Goal: Obtain resource: Download file/media

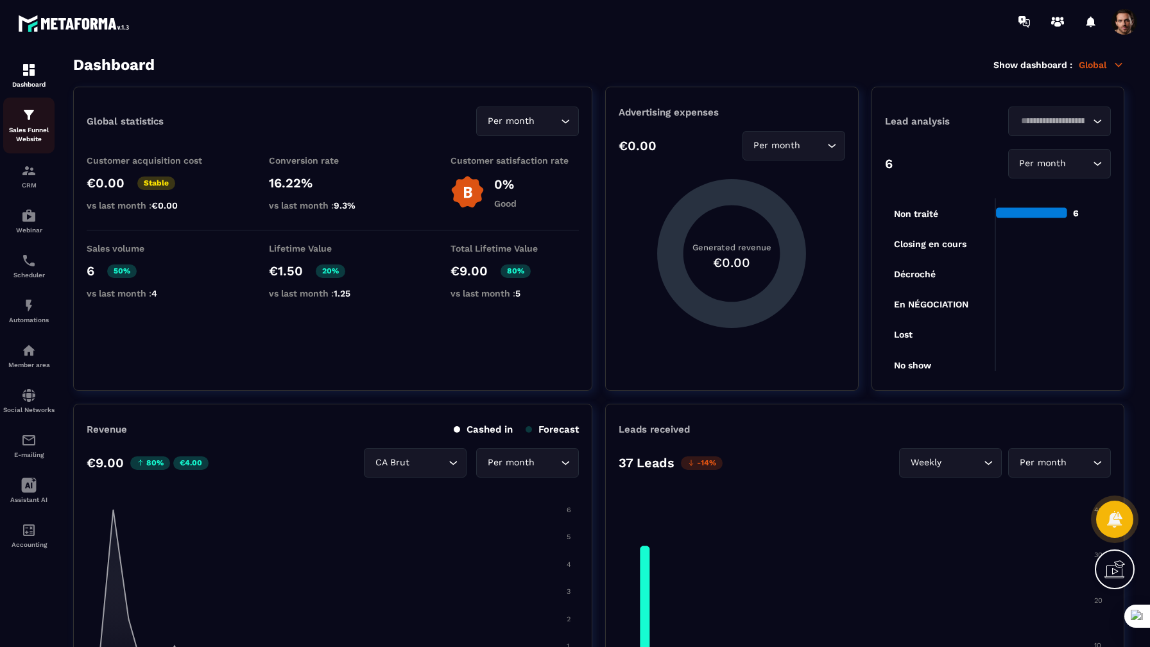
click at [31, 133] on p "Sales Funnel Website" at bounding box center [28, 135] width 51 height 18
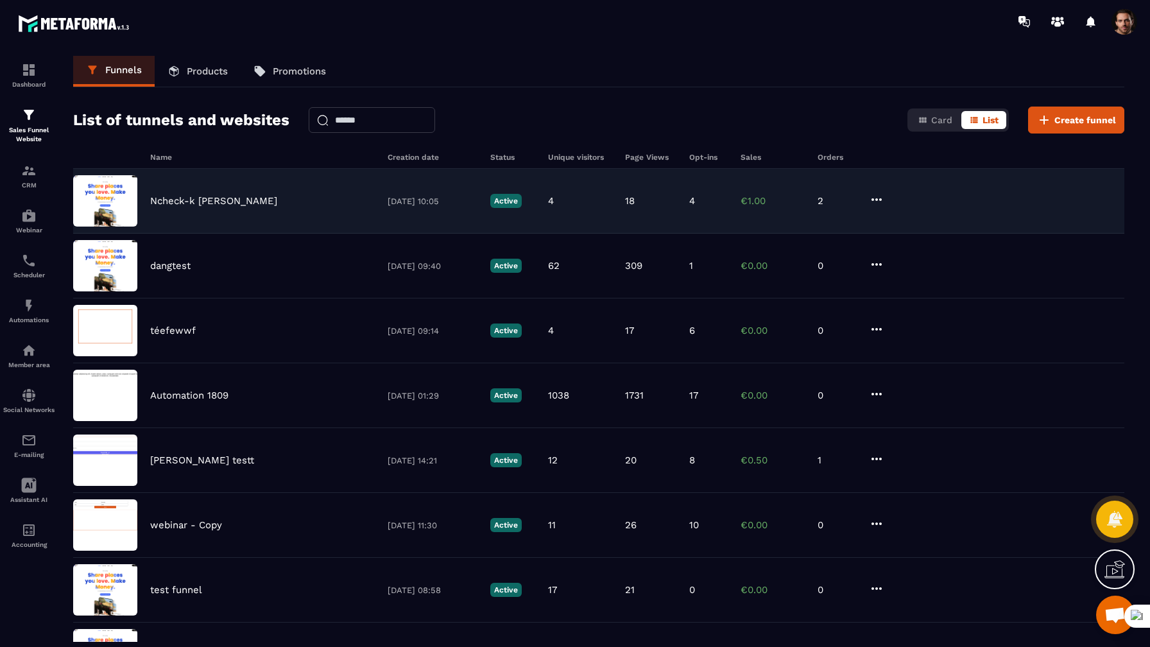
click at [173, 214] on div "Ncheck-k [PERSON_NAME] [DATE] 10:05 Active 4 18 4 €1.00 2" at bounding box center [598, 201] width 1051 height 65
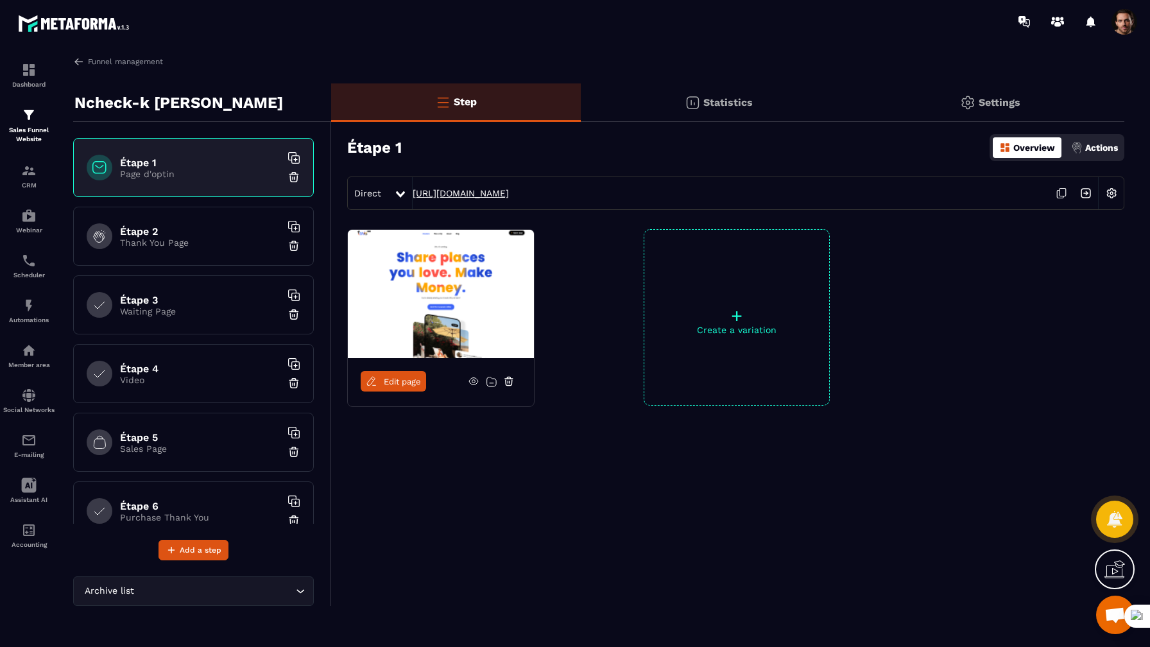
click at [477, 198] on link "[URL][DOMAIN_NAME]" at bounding box center [461, 193] width 96 height 10
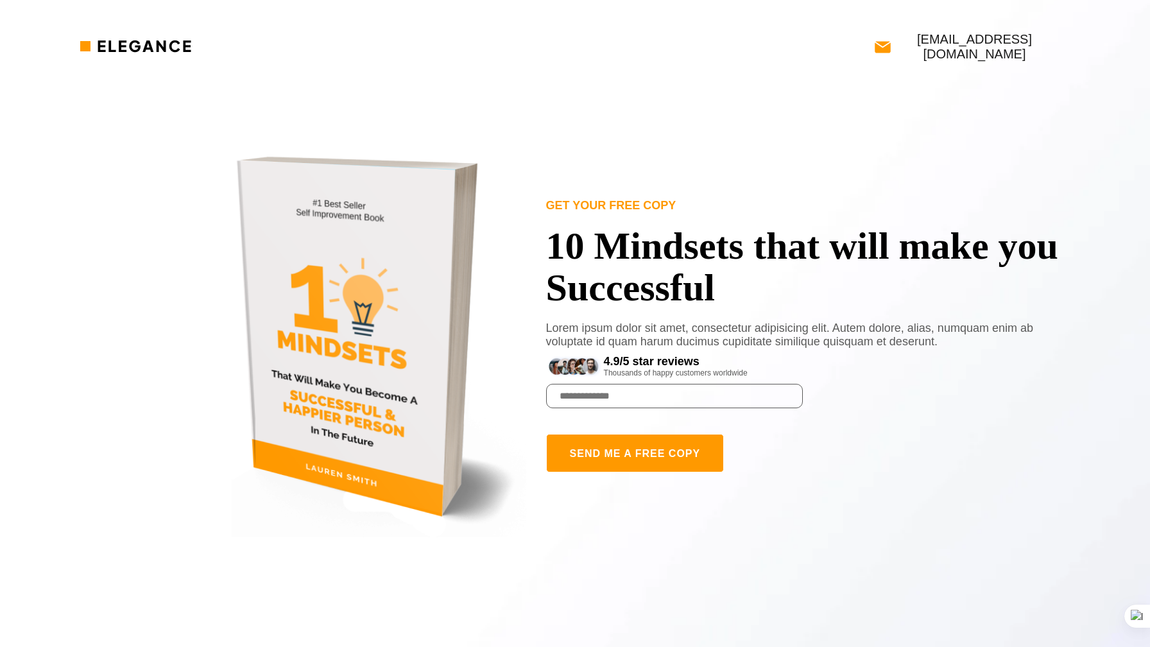
click at [581, 454] on button "SEND ME A FREE COPY" at bounding box center [635, 453] width 178 height 38
